Goal: Task Accomplishment & Management: Manage account settings

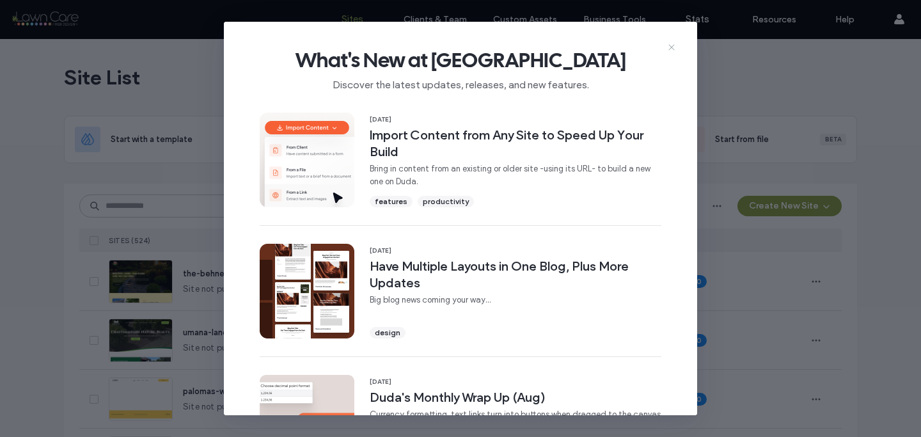
click at [668, 49] on icon at bounding box center [671, 47] width 10 height 10
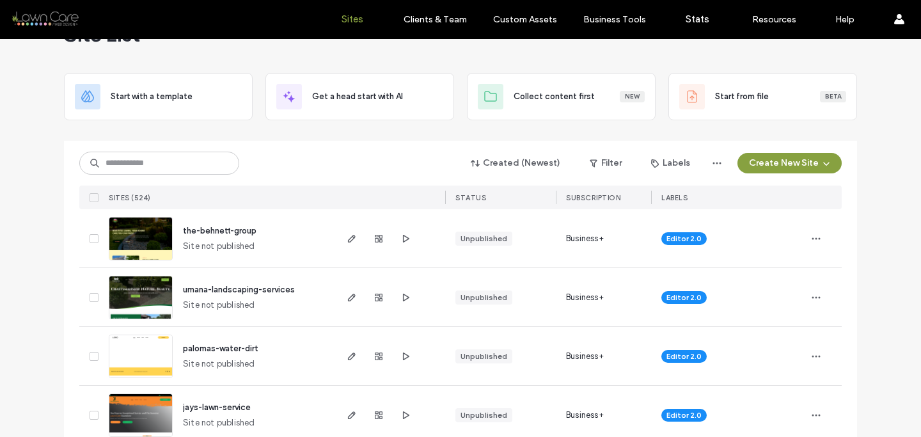
scroll to position [51, 0]
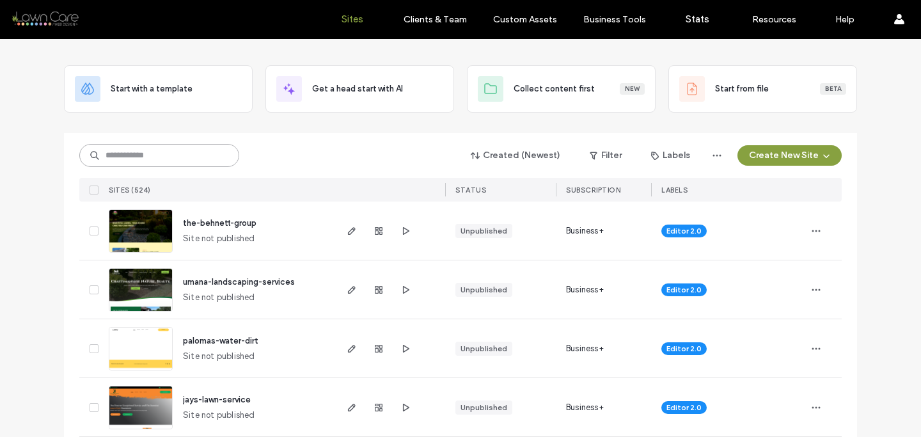
click at [184, 159] on input at bounding box center [159, 155] width 160 height 23
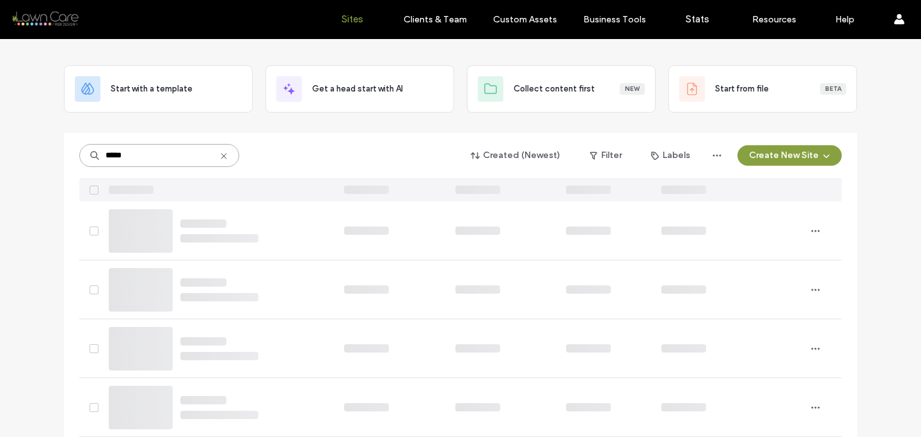
scroll to position [0, 0]
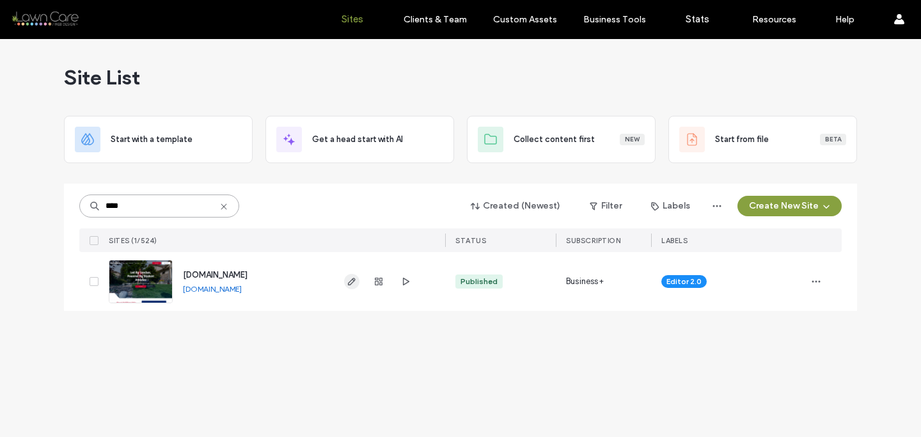
type input "****"
click at [347, 278] on icon "button" at bounding box center [352, 281] width 10 height 10
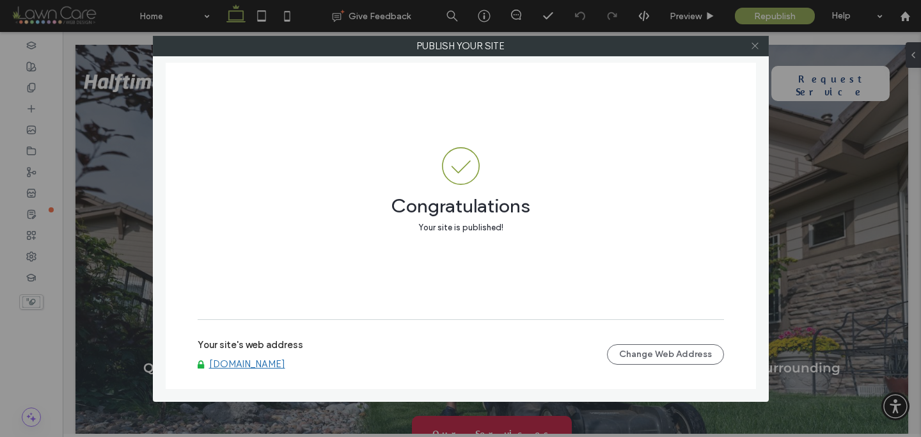
click at [751, 48] on icon at bounding box center [755, 46] width 10 height 10
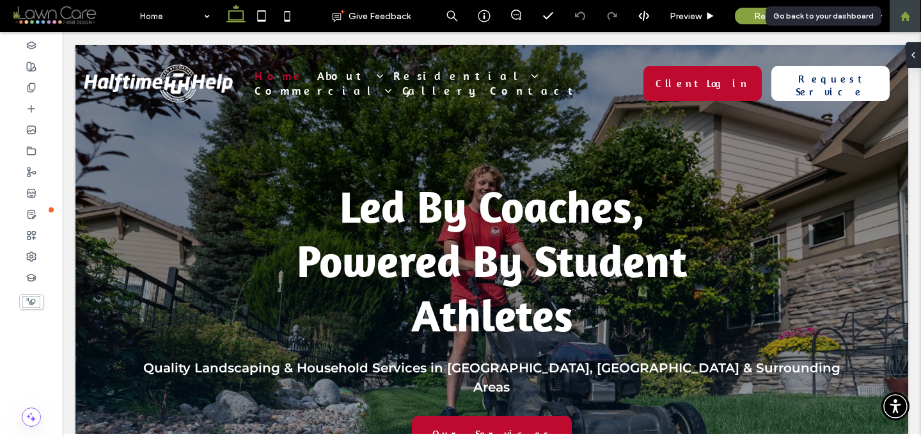
click at [897, 21] on div at bounding box center [905, 16] width 31 height 11
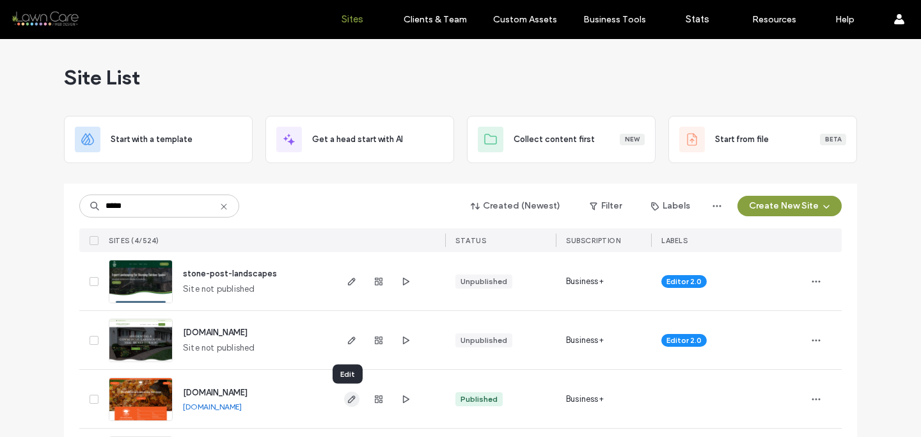
type input "*****"
click at [348, 401] on icon "button" at bounding box center [352, 399] width 10 height 10
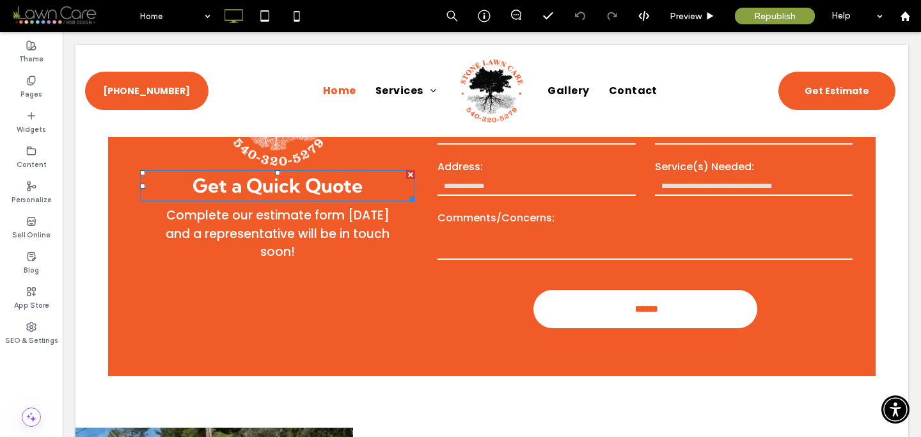
scroll to position [452, 0]
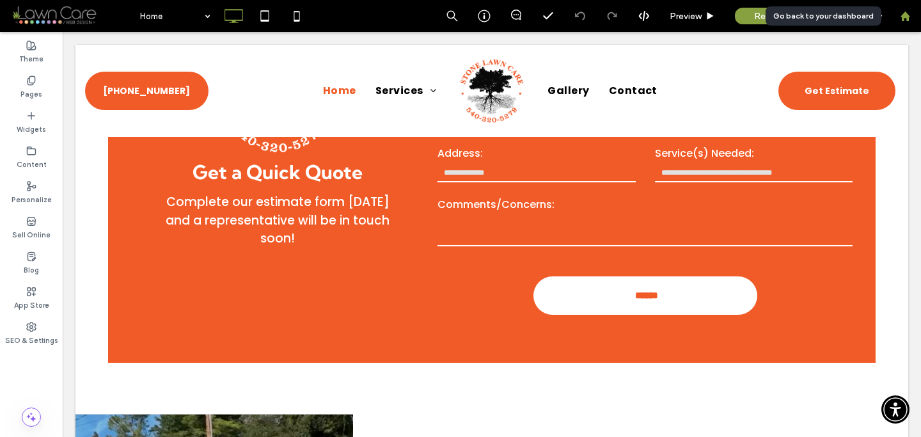
click at [909, 25] on div at bounding box center [905, 16] width 32 height 32
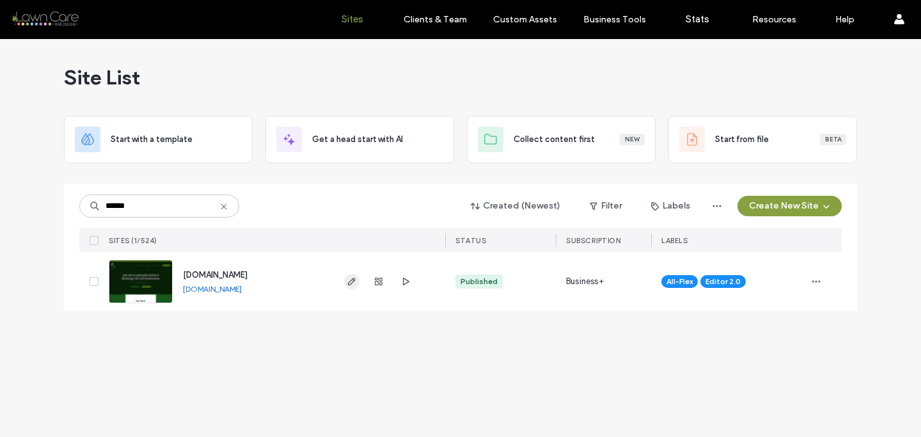
type input "******"
click at [354, 283] on icon "button" at bounding box center [352, 281] width 10 height 10
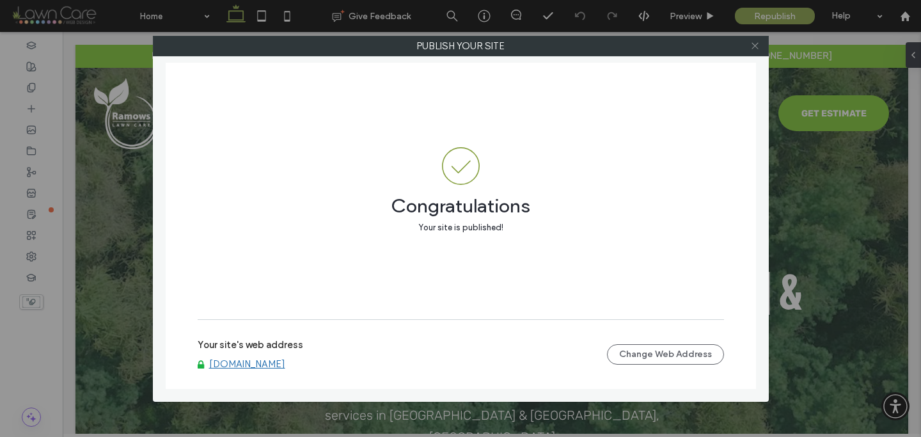
click at [754, 46] on use at bounding box center [755, 46] width 6 height 6
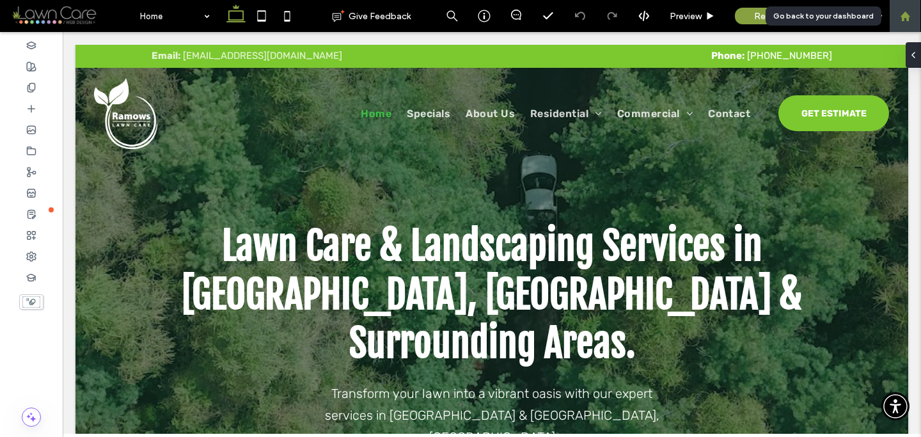
click at [916, 11] on div at bounding box center [905, 16] width 31 height 11
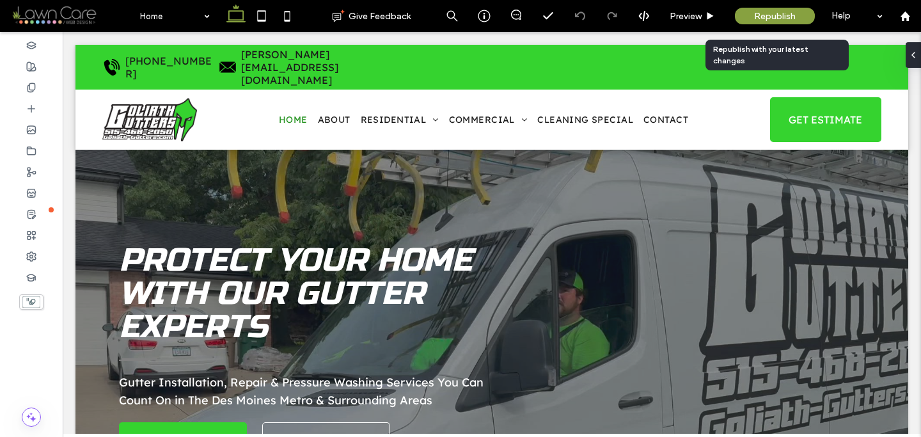
click at [770, 8] on div "Republish" at bounding box center [775, 16] width 80 height 17
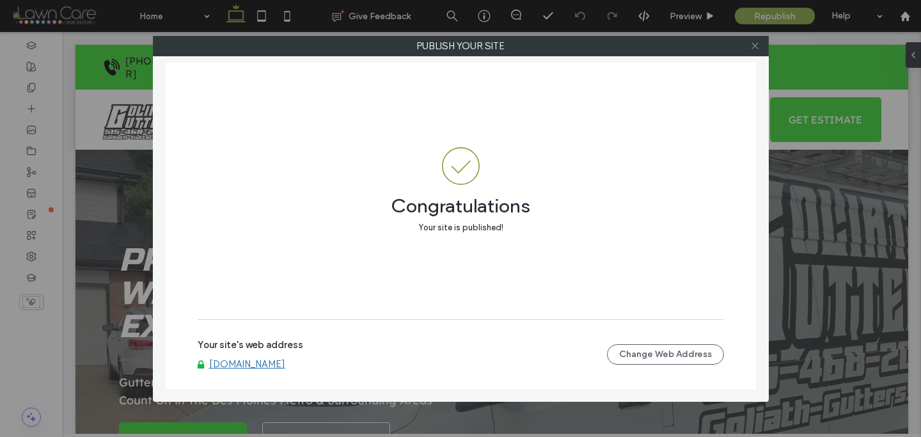
click at [753, 49] on icon at bounding box center [755, 46] width 10 height 10
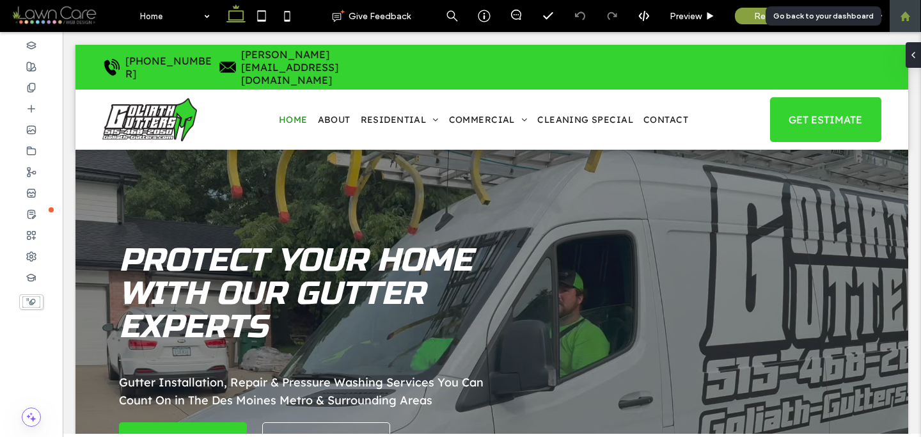
click at [892, 17] on div at bounding box center [905, 16] width 31 height 11
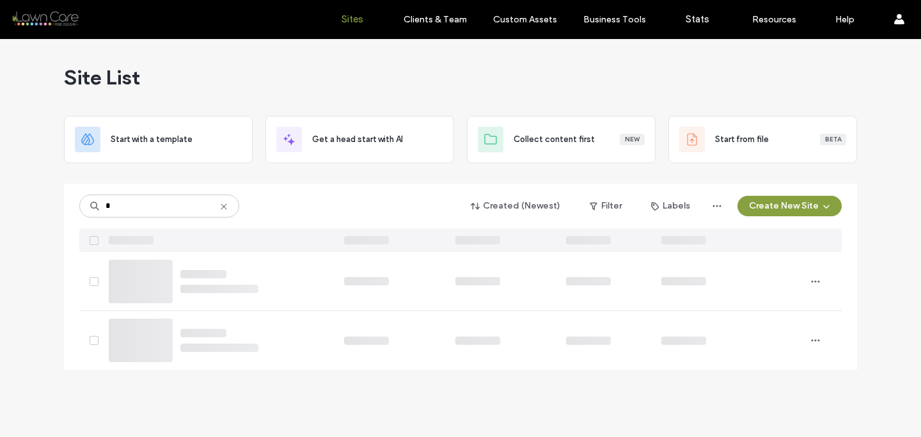
type input "*"
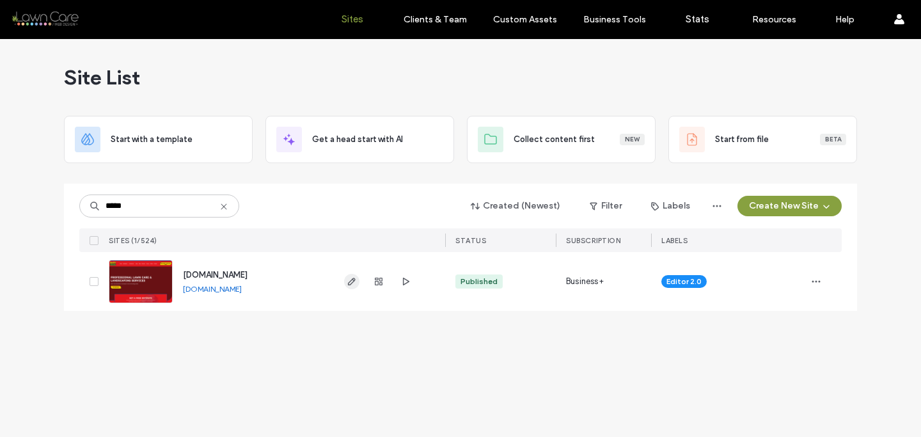
type input "*****"
click at [352, 279] on use "button" at bounding box center [352, 282] width 8 height 8
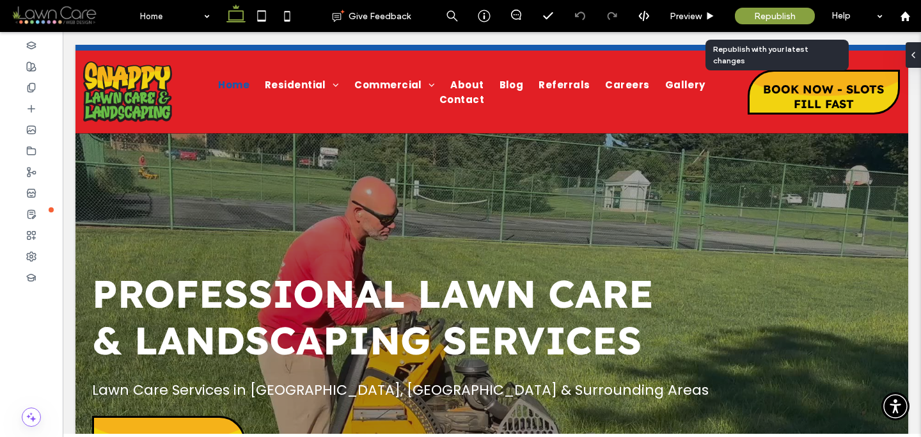
click at [747, 17] on div "Republish" at bounding box center [775, 16] width 80 height 17
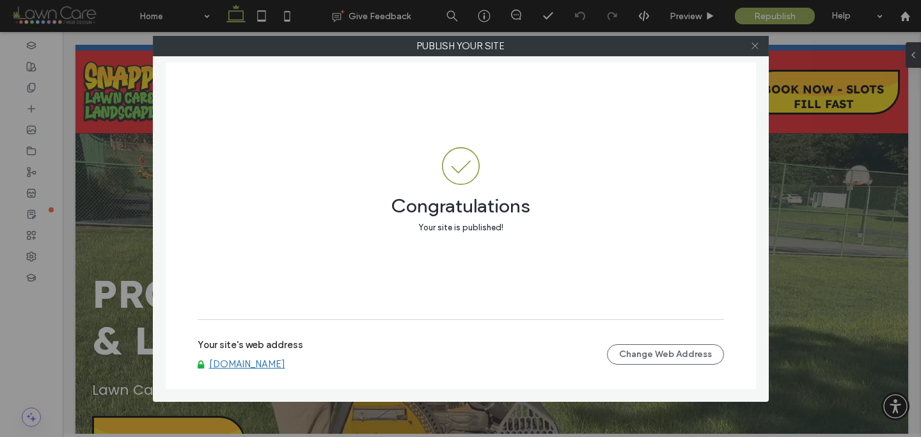
click at [750, 45] on icon at bounding box center [755, 46] width 10 height 10
